Goal: Task Accomplishment & Management: Use online tool/utility

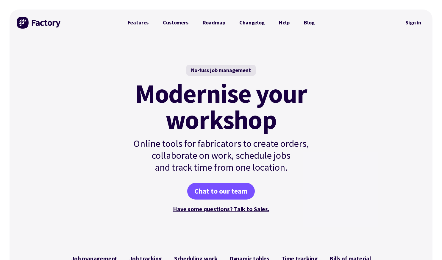
click at [221, 23] on link "Sign in" at bounding box center [413, 23] width 24 height 14
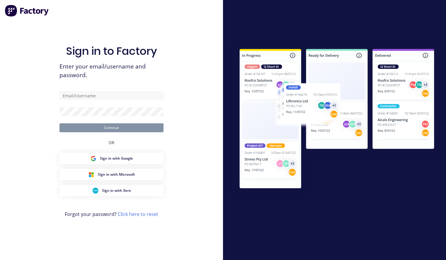
click at [93, 97] on input "text" at bounding box center [111, 95] width 104 height 9
click at [93, 97] on input "a" at bounding box center [111, 95] width 104 height 9
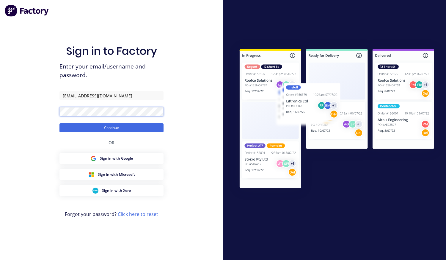
click at [59, 123] on button "Continue" at bounding box center [111, 127] width 104 height 9
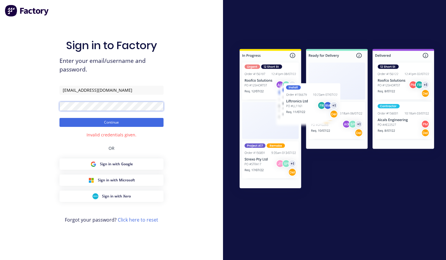
click at [40, 104] on div "Sign in to Factory Enter your email/username and password. accounts@cvdglass.co…" at bounding box center [111, 130] width 223 height 260
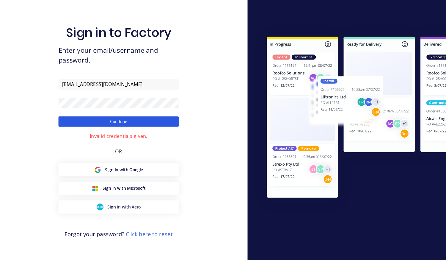
click at [61, 123] on button "Continue" at bounding box center [111, 122] width 104 height 9
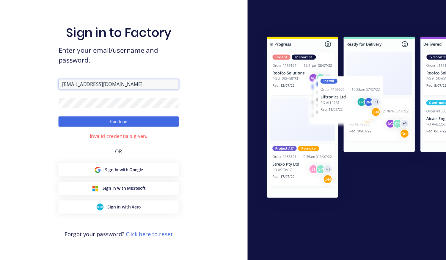
click at [90, 90] on input "accounts@cvdglass.com.au" at bounding box center [111, 90] width 104 height 9
type input "accounts@cvdcommercialglass.com.au"
click at [59, 118] on button "Continue" at bounding box center [111, 122] width 104 height 9
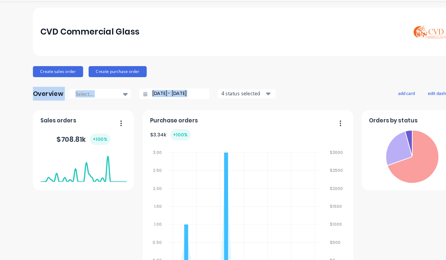
drag, startPoint x: 240, startPoint y: 69, endPoint x: 238, endPoint y: 99, distance: 29.5
click at [238, 99] on div "CVD Commercial Glass Create sales order Create purchase order Overview Select..…" at bounding box center [222, 255] width 371 height 463
click at [244, 50] on div "CVD Commercial Glass" at bounding box center [223, 44] width 358 height 31
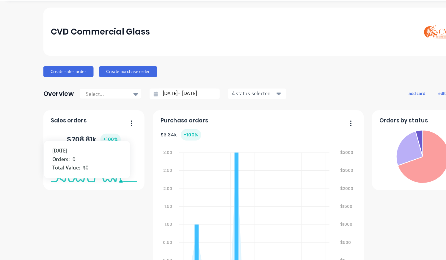
click at [281, 47] on div "CVD Commercial Glass" at bounding box center [223, 44] width 358 height 31
click at [369, 56] on img at bounding box center [381, 44] width 42 height 31
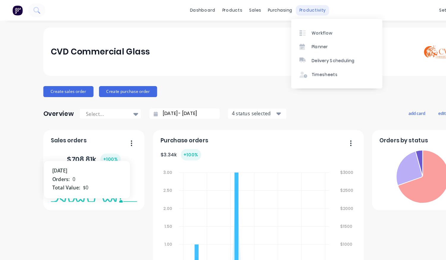
click at [258, 9] on div "productivity" at bounding box center [270, 8] width 29 height 9
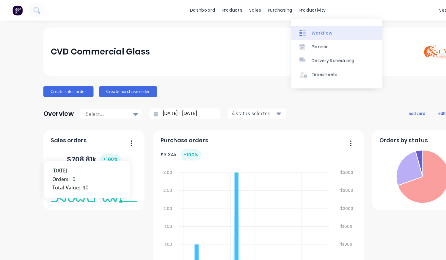
click at [267, 27] on div at bounding box center [263, 28] width 9 height 5
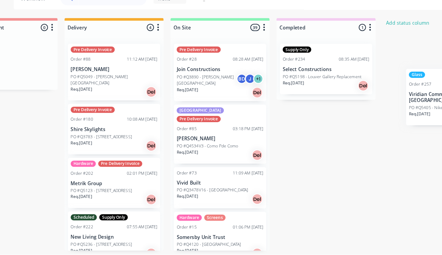
scroll to position [1, 636]
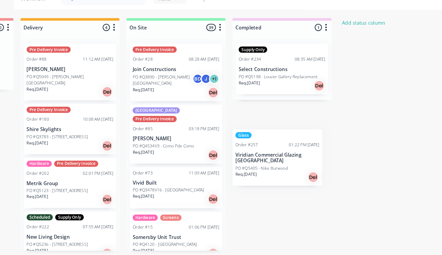
drag, startPoint x: 46, startPoint y: 124, endPoint x: 244, endPoint y: 178, distance: 205.1
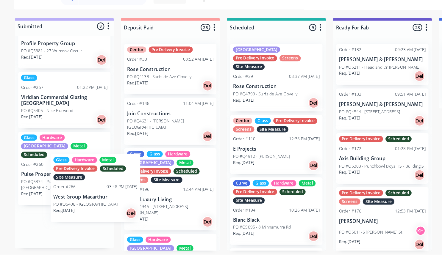
scroll to position [257, 0]
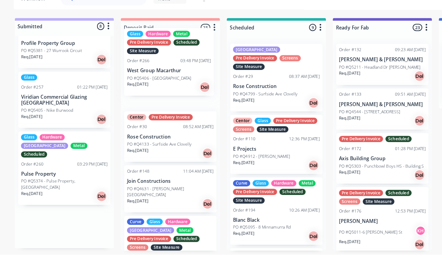
drag, startPoint x: 39, startPoint y: 231, endPoint x: 134, endPoint y: 91, distance: 169.8
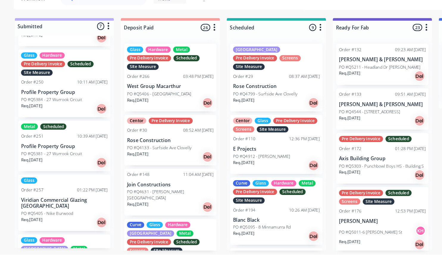
scroll to position [167, 0]
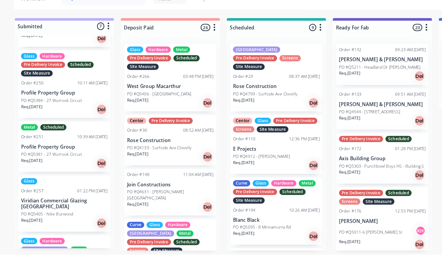
click at [49, 189] on div "Glass Order #257 01:22 PM 24/09/25 Viridian Commercial Glazing Queensland PO #Q…" at bounding box center [56, 211] width 80 height 49
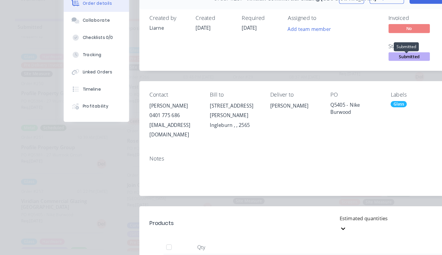
click at [351, 84] on span "Submitted" at bounding box center [354, 83] width 36 height 7
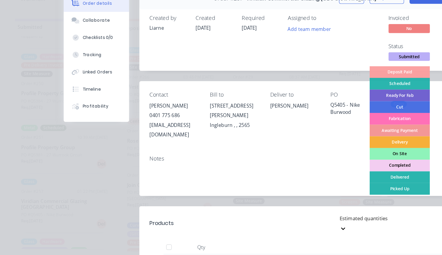
click at [334, 178] on div "Completed" at bounding box center [345, 178] width 52 height 10
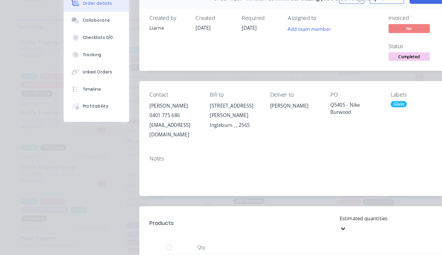
scroll to position [0, 0]
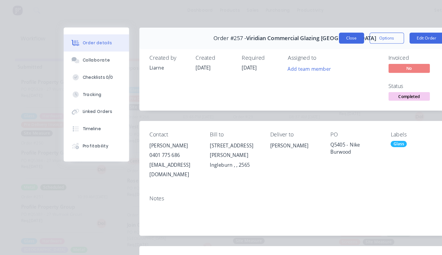
click at [299, 32] on button "Close" at bounding box center [304, 33] width 22 height 10
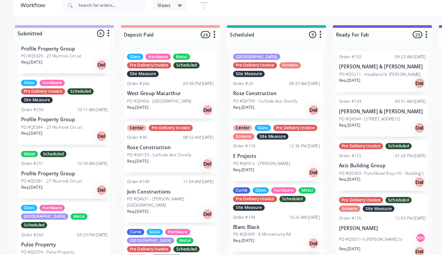
scroll to position [1, 0]
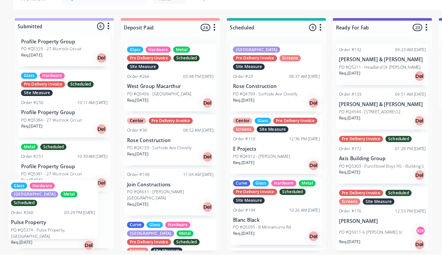
drag, startPoint x: 49, startPoint y: 214, endPoint x: 44, endPoint y: 209, distance: 6.9
click at [44, 209] on div "DO NOT ORDER - Speak to Chris Glass Hardware Metal Pre Delivery Invoice Schedul…" at bounding box center [56, 158] width 86 height 184
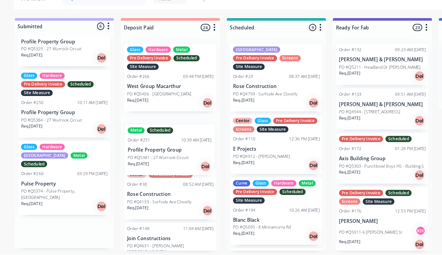
drag, startPoint x: 39, startPoint y: 180, endPoint x: 133, endPoint y: 173, distance: 94.0
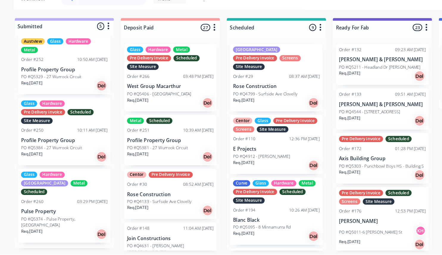
scroll to position [103, 0]
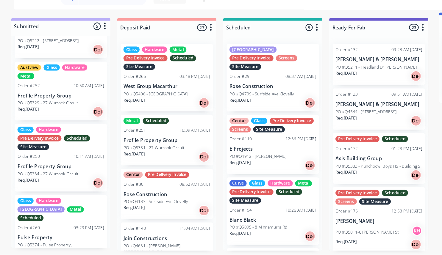
drag, startPoint x: 381, startPoint y: 61, endPoint x: 382, endPoint y: 56, distance: 5.4
click at [382, 56] on html "dashboard products sales purchasing productivity dashboard products Product Cat…" at bounding box center [218, 109] width 442 height 219
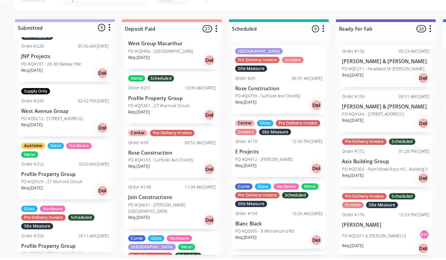
scroll to position [0, 0]
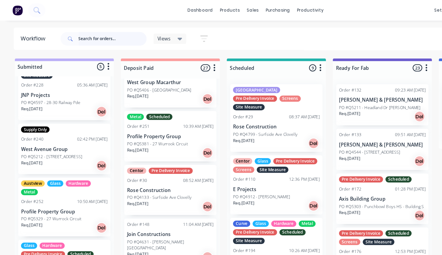
click at [94, 34] on input "text" at bounding box center [97, 34] width 59 height 12
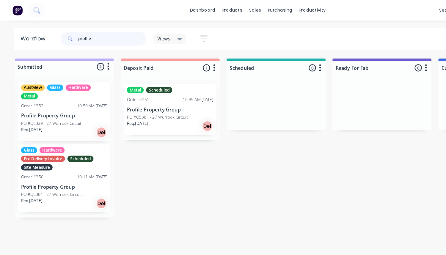
type input "profile"
click at [138, 103] on p "PO #Q5381 - 27 Wurrook Circuit" at bounding box center [136, 101] width 53 height 5
